Goal: Task Accomplishment & Management: Use online tool/utility

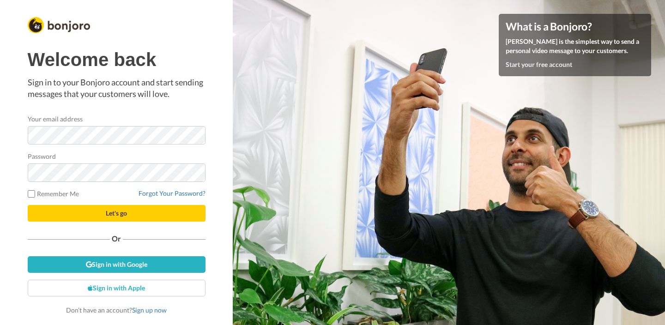
click at [153, 112] on div "Welcome back Sign in to your Bonjoro account and start sending messages that yo…" at bounding box center [117, 182] width 178 height 266
click at [28, 205] on button "Let's go" at bounding box center [117, 213] width 178 height 17
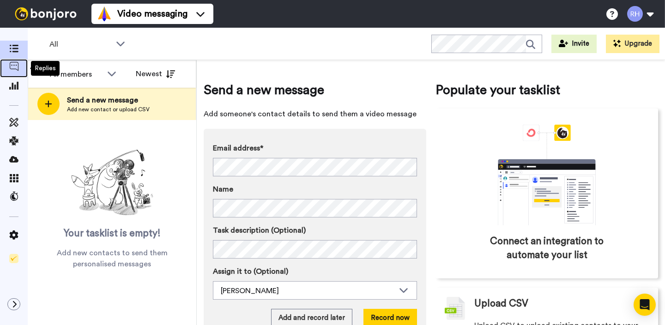
click at [11, 63] on icon at bounding box center [13, 66] width 9 height 9
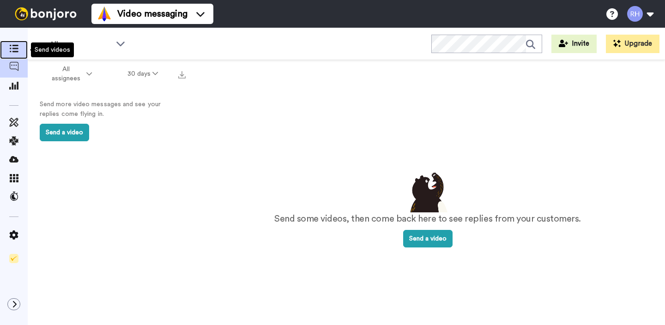
click at [14, 54] on span at bounding box center [14, 49] width 28 height 9
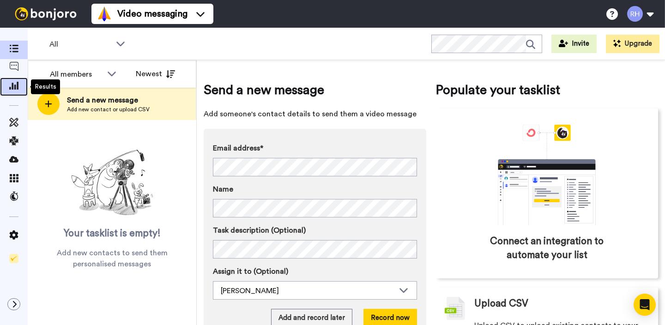
click at [12, 85] on icon at bounding box center [13, 85] width 9 height 8
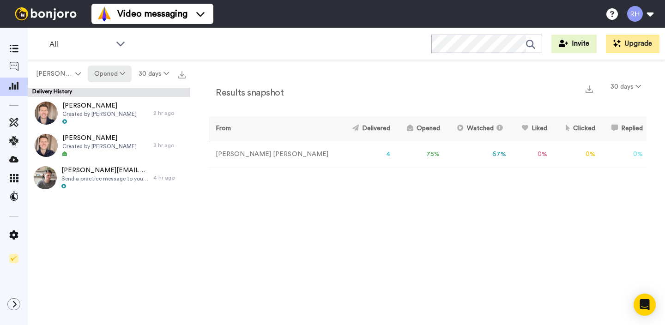
click at [112, 73] on button "Opened" at bounding box center [110, 74] width 44 height 17
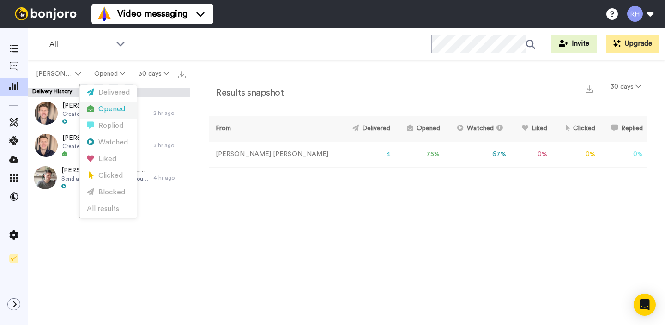
click at [113, 115] on li "Opened" at bounding box center [108, 110] width 57 height 17
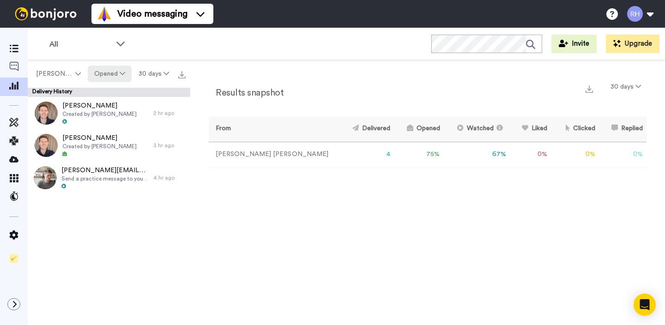
click at [113, 71] on button "Opened" at bounding box center [110, 74] width 44 height 17
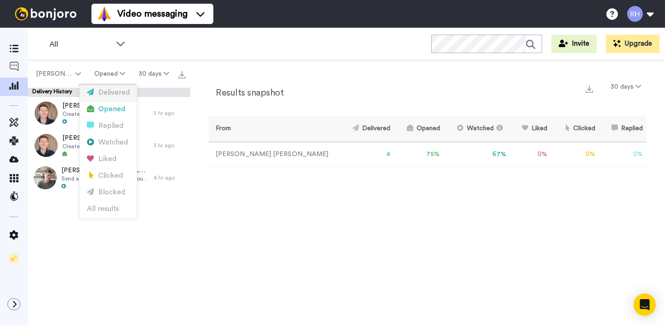
click at [113, 95] on div "Delivered" at bounding box center [108, 93] width 43 height 10
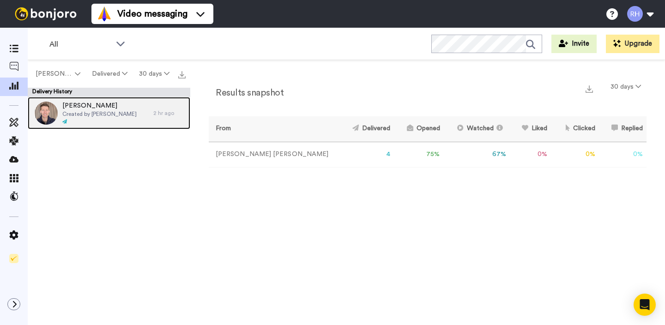
click at [109, 109] on span "[PERSON_NAME]" at bounding box center [99, 105] width 74 height 9
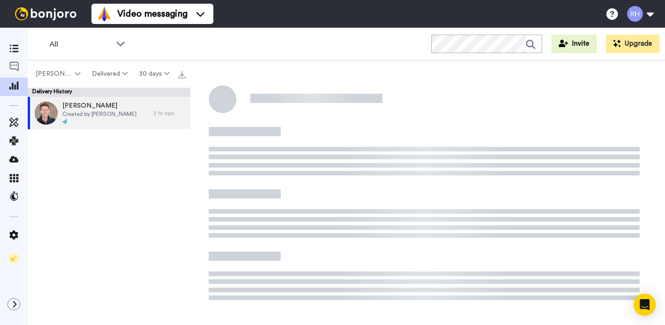
scroll to position [109, 0]
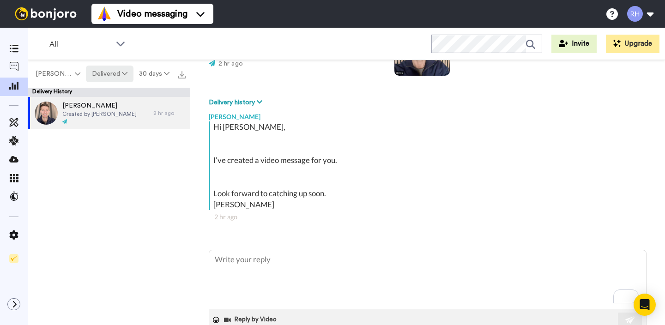
click at [111, 77] on button "Delivered" at bounding box center [109, 74] width 47 height 17
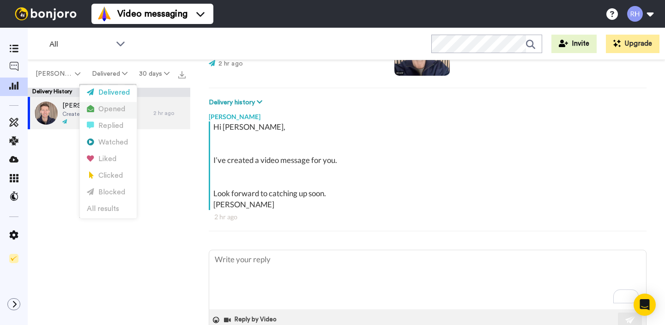
click at [112, 103] on li "Opened" at bounding box center [108, 110] width 57 height 17
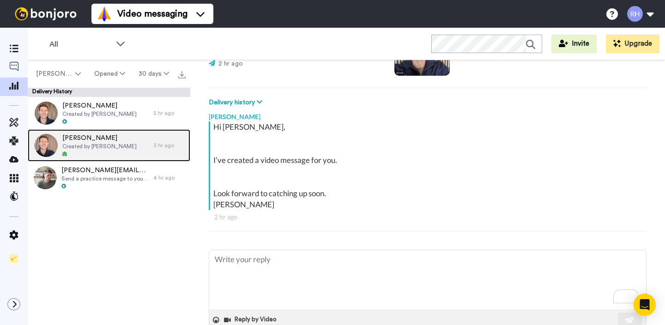
click at [114, 147] on span "Created by [PERSON_NAME]" at bounding box center [99, 146] width 74 height 7
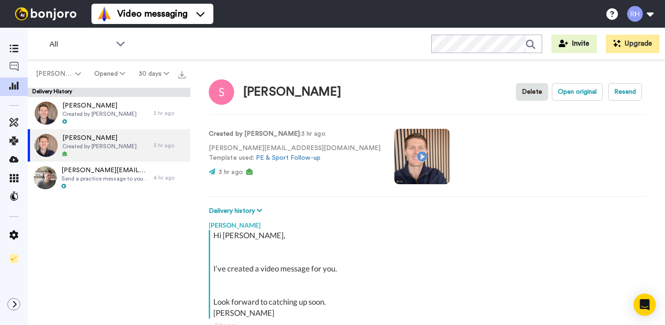
click at [394, 152] on video at bounding box center [421, 156] width 55 height 55
click at [583, 92] on button "Open original" at bounding box center [577, 92] width 51 height 18
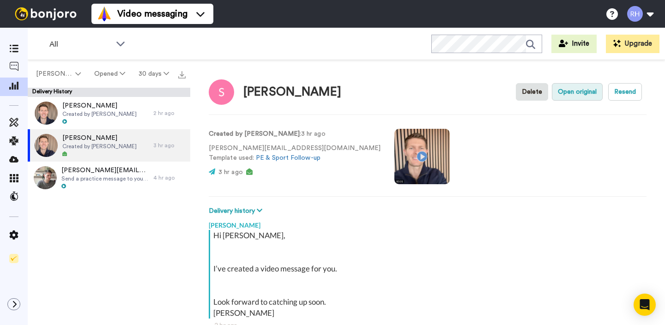
type textarea "x"
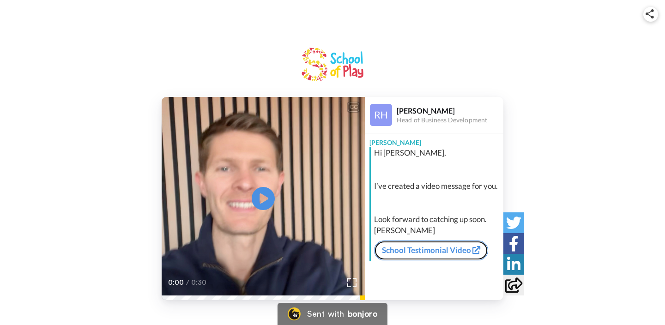
click at [441, 252] on link "School Testimonial Video" at bounding box center [431, 250] width 114 height 19
